Goal: Find specific page/section: Locate a particular part of the current website

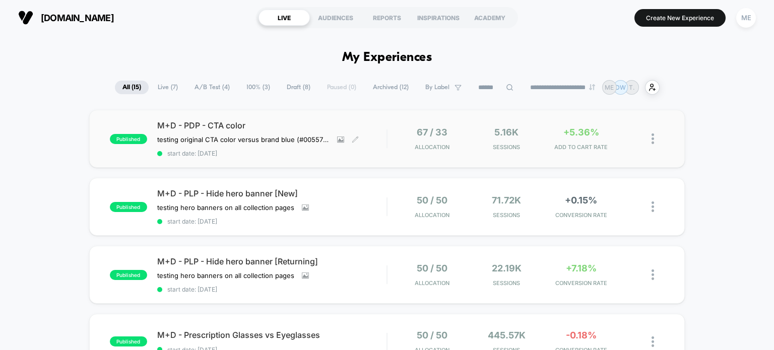
click at [206, 124] on span "M+D - PDP - CTA color" at bounding box center [272, 125] width 230 height 10
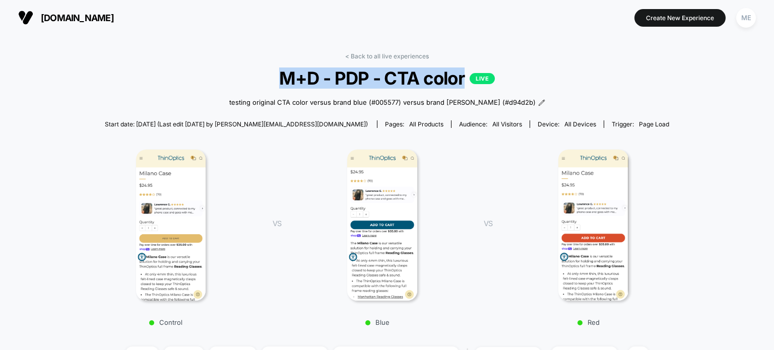
drag, startPoint x: 465, startPoint y: 78, endPoint x: 278, endPoint y: 74, distance: 187.6
click at [278, 74] on span "M+D - PDP - CTA color LIVE" at bounding box center [386, 78] width 545 height 21
copy span "M+D - PDP - CTA color"
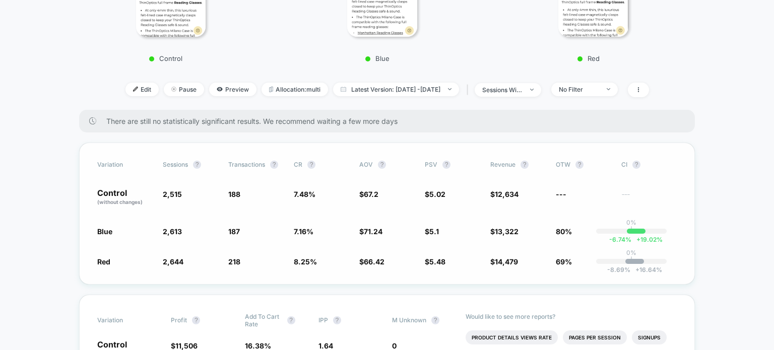
scroll to position [336, 0]
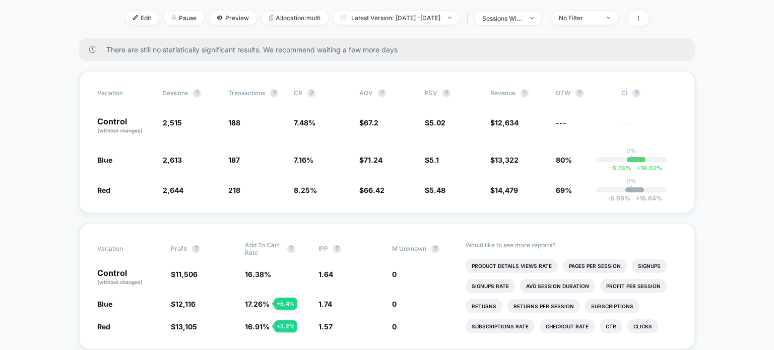
drag, startPoint x: 34, startPoint y: 27, endPoint x: 248, endPoint y: 1, distance: 215.4
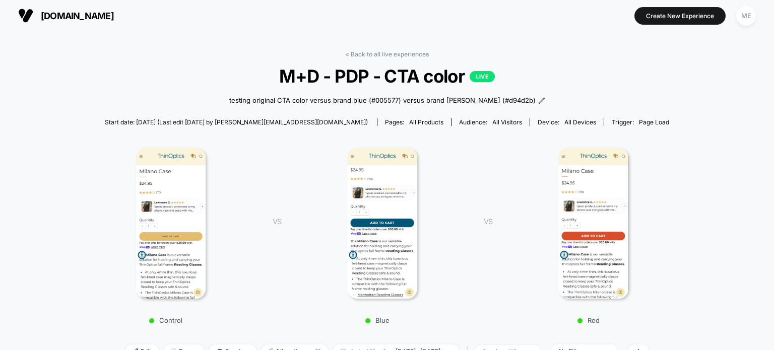
scroll to position [0, 0]
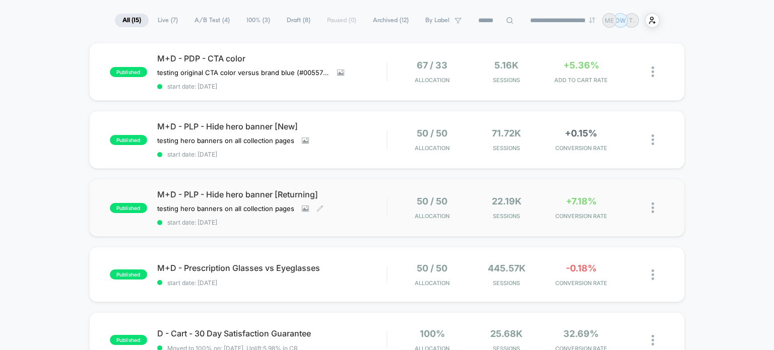
scroll to position [101, 0]
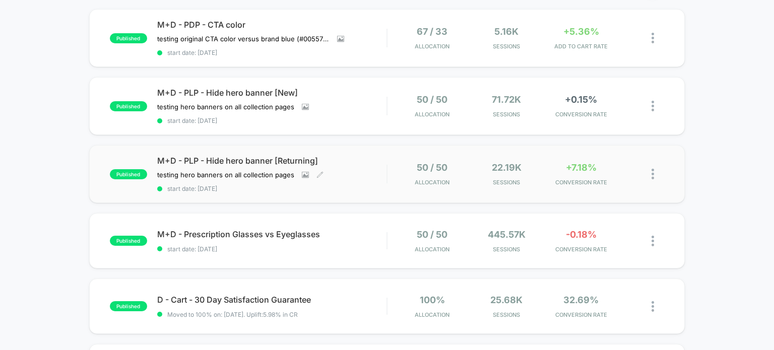
click at [224, 157] on span "M+D - PLP - Hide hero banner [Returning]" at bounding box center [272, 161] width 230 height 10
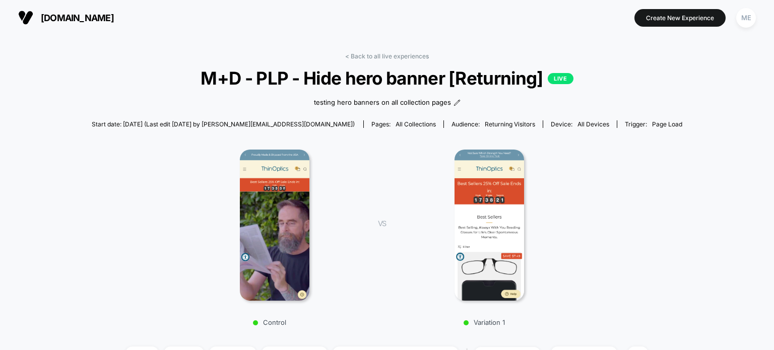
click at [544, 75] on span "M+D - PLP - Hide hero banner [Returning] LIVE" at bounding box center [387, 78] width 532 height 21
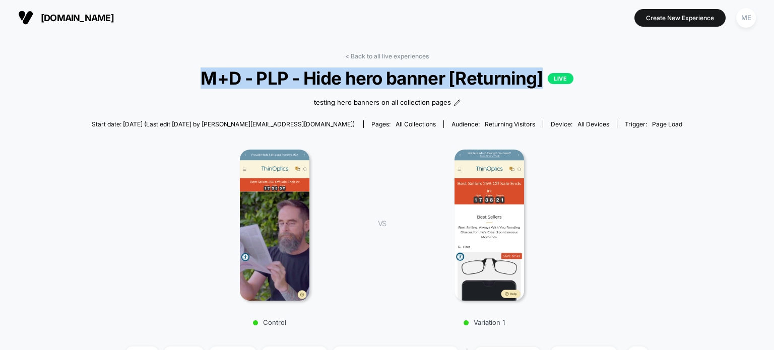
drag, startPoint x: 543, startPoint y: 79, endPoint x: 207, endPoint y: 78, distance: 335.7
click at [207, 78] on span "M+D - PLP - Hide hero banner [Returning] LIVE" at bounding box center [387, 78] width 532 height 21
copy span "M+D - PLP - Hide hero banner [Returning]"
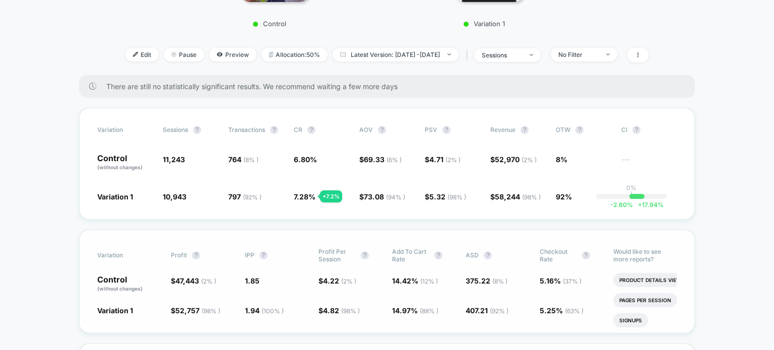
scroll to position [302, 0]
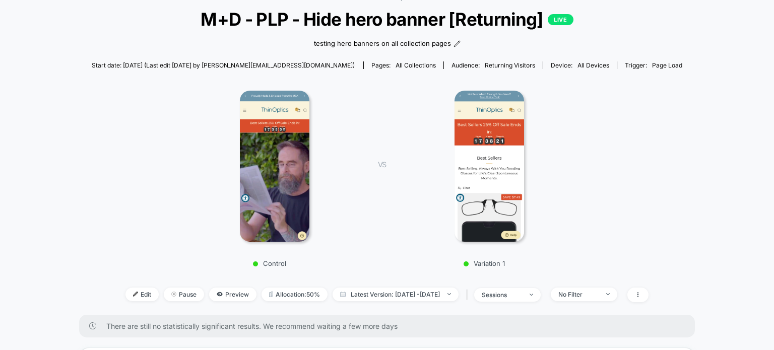
scroll to position [0, 0]
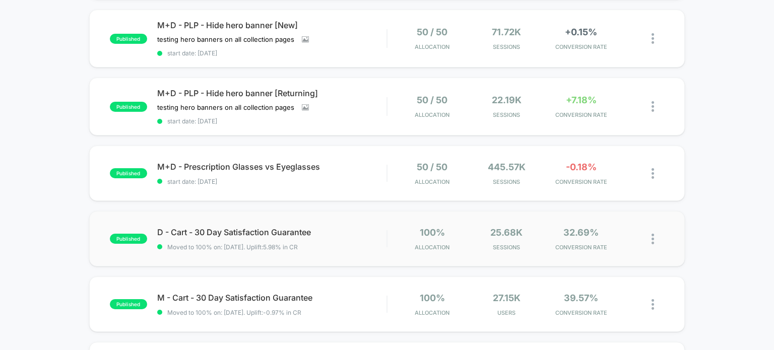
scroll to position [168, 0]
click at [219, 228] on span "D - Cart - 30 Day Satisfaction Guarantee" at bounding box center [272, 233] width 230 height 10
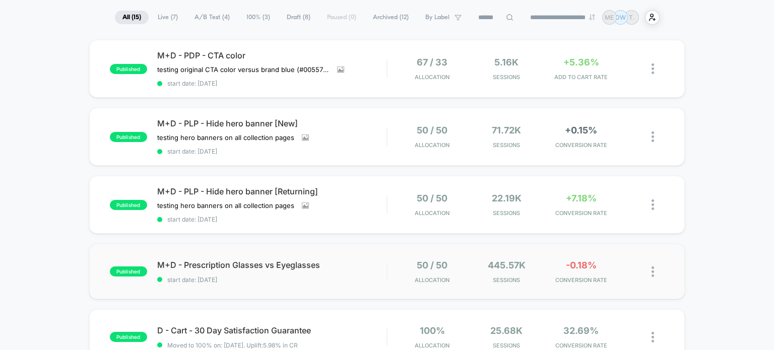
scroll to position [67, 0]
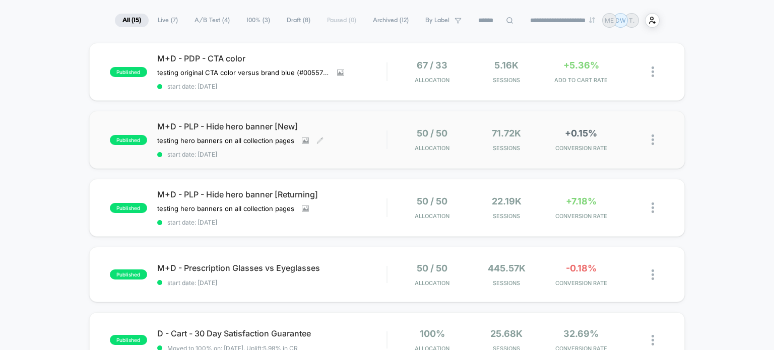
click at [230, 126] on span "M+D - PLP - Hide hero banner [New]" at bounding box center [272, 126] width 230 height 10
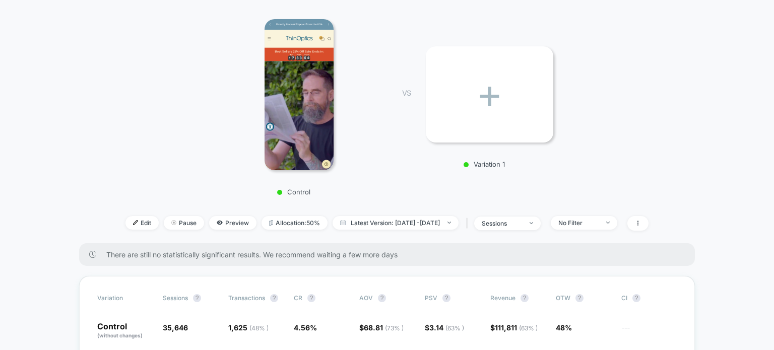
scroll to position [33, 0]
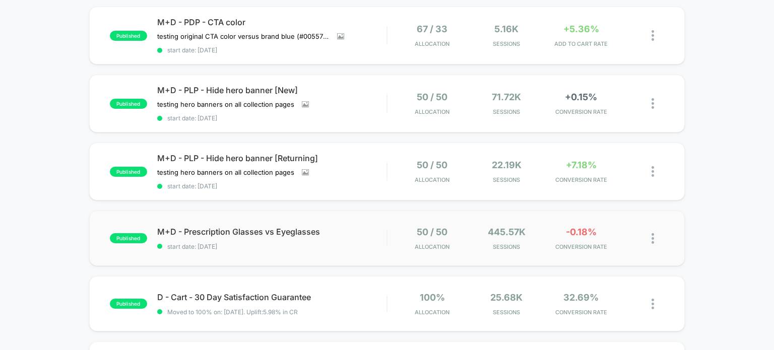
scroll to position [168, 0]
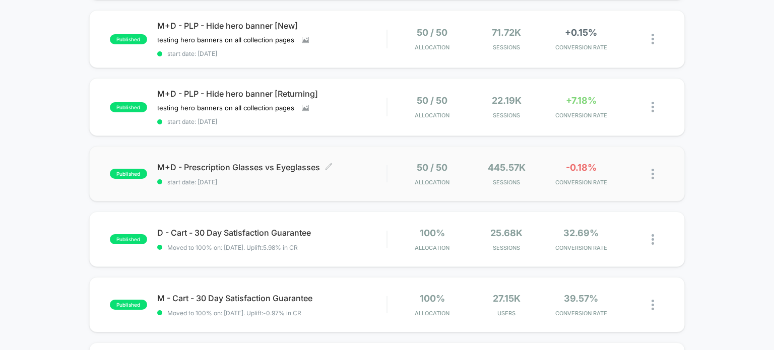
click at [220, 166] on span "M+D - Prescription Glasses vs Eyeglasses Click to edit experience details" at bounding box center [272, 167] width 230 height 10
